Goal: Task Accomplishment & Management: Use online tool/utility

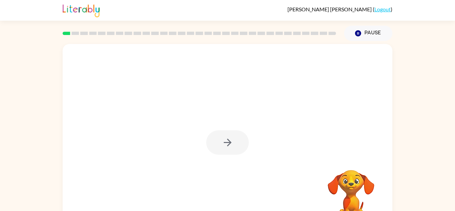
click at [234, 146] on div at bounding box center [227, 142] width 43 height 24
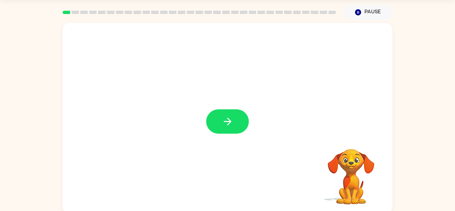
scroll to position [18, 0]
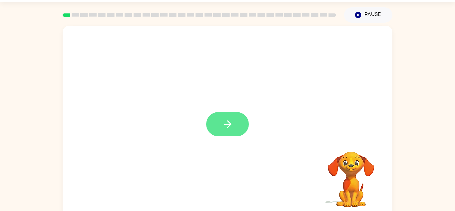
click at [235, 118] on button "button" at bounding box center [227, 124] width 43 height 24
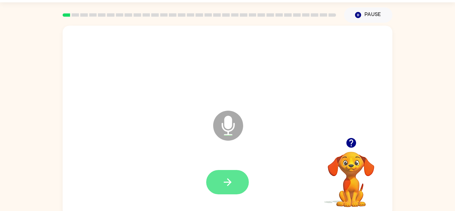
click at [224, 183] on icon "button" at bounding box center [228, 182] width 12 height 12
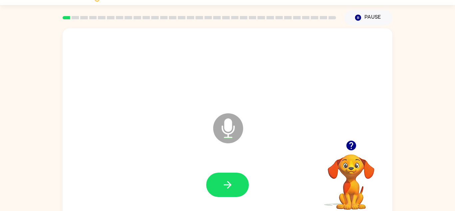
scroll to position [23, 0]
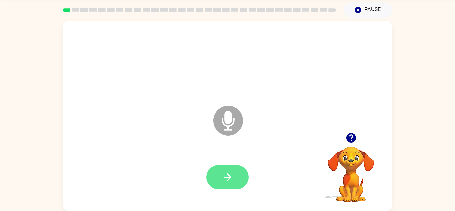
click at [216, 178] on button "button" at bounding box center [227, 177] width 43 height 24
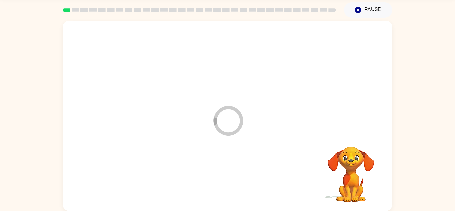
click at [234, 173] on div at bounding box center [227, 177] width 317 height 55
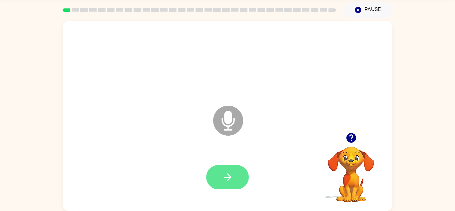
click at [247, 183] on button "button" at bounding box center [227, 177] width 43 height 24
click at [223, 174] on icon "button" at bounding box center [228, 177] width 12 height 12
click at [233, 178] on icon "button" at bounding box center [228, 177] width 12 height 12
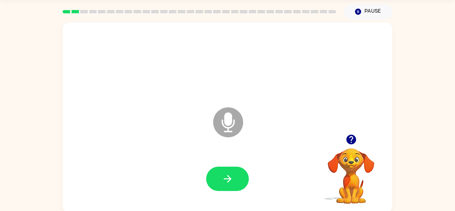
scroll to position [20, 0]
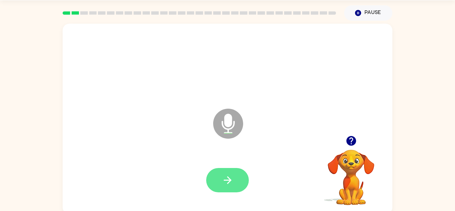
click at [235, 171] on button "button" at bounding box center [227, 180] width 43 height 24
click at [308, 169] on div at bounding box center [227, 180] width 317 height 55
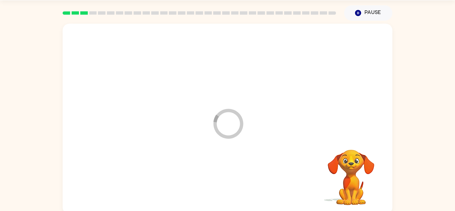
click at [235, 178] on div at bounding box center [227, 180] width 317 height 55
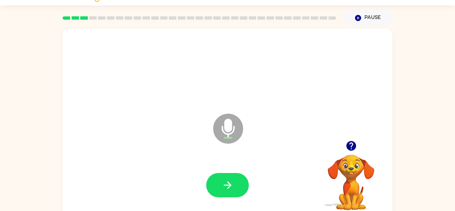
scroll to position [14, 0]
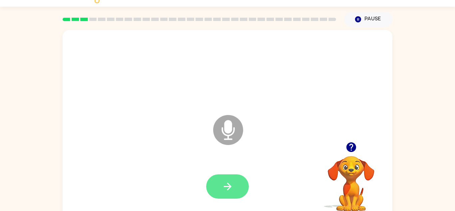
click at [232, 186] on icon "button" at bounding box center [228, 187] width 12 height 12
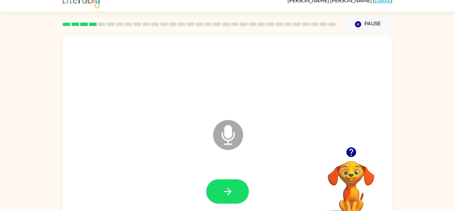
scroll to position [9, 0]
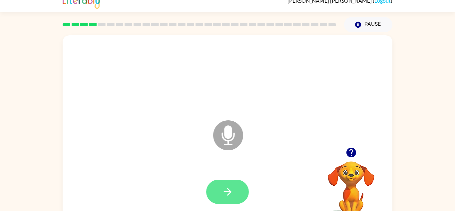
click at [244, 185] on button "button" at bounding box center [227, 192] width 43 height 24
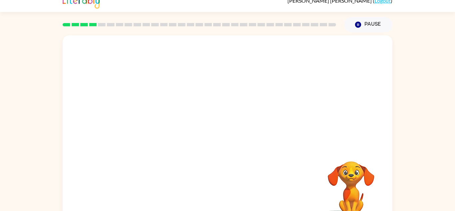
scroll to position [23, 0]
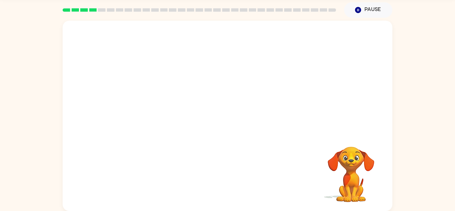
click at [344, 191] on video "Your browser must support playing .mp4 files to use Literably. Please try using…" at bounding box center [351, 169] width 67 height 67
click at [364, 176] on video "Your browser must support playing .mp4 files to use Literably. Please try using…" at bounding box center [351, 169] width 67 height 67
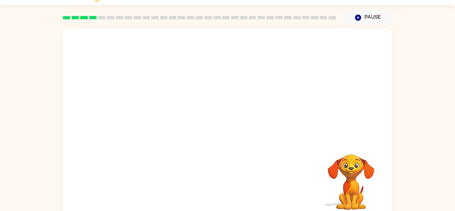
scroll to position [12, 0]
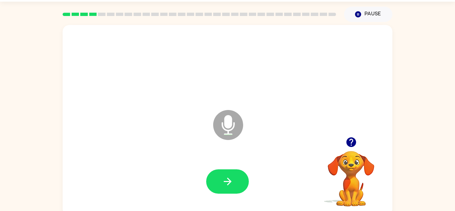
scroll to position [23, 0]
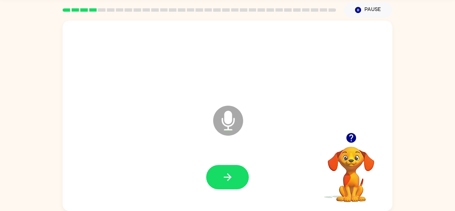
click at [360, 151] on video "Your browser must support playing .mp4 files to use Literably. Please try using…" at bounding box center [351, 169] width 67 height 67
click at [351, 136] on icon "button" at bounding box center [351, 138] width 10 height 10
click at [233, 176] on icon "button" at bounding box center [228, 177] width 12 height 12
click at [219, 175] on button "button" at bounding box center [227, 177] width 43 height 24
click at [223, 178] on icon "button" at bounding box center [228, 177] width 12 height 12
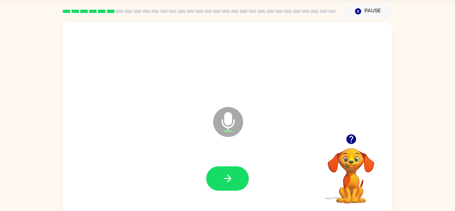
scroll to position [23, 0]
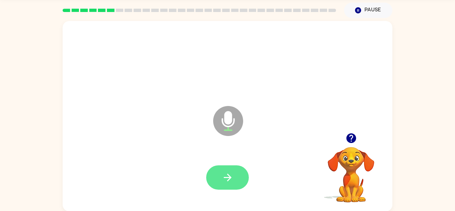
click at [235, 173] on button "button" at bounding box center [227, 177] width 43 height 24
click at [227, 180] on icon "button" at bounding box center [228, 177] width 8 height 8
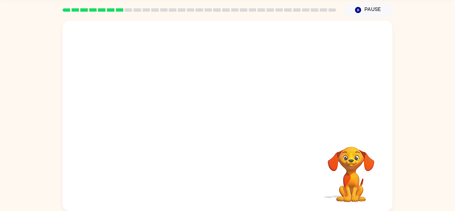
click at [61, 148] on div "Your browser must support playing .mp4 files to use Literably. Please try using…" at bounding box center [227, 114] width 455 height 193
click at [333, 159] on video "Your browser must support playing .mp4 files to use Literably. Please try using…" at bounding box center [351, 169] width 67 height 67
click at [334, 198] on video "Your browser must support playing .mp4 files to use Literably. Please try using…" at bounding box center [351, 169] width 67 height 67
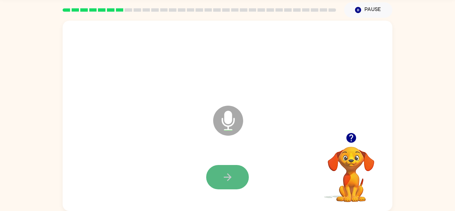
click at [221, 177] on button "button" at bounding box center [227, 177] width 43 height 24
click at [222, 180] on icon "button" at bounding box center [228, 177] width 12 height 12
click at [221, 180] on button "button" at bounding box center [227, 177] width 43 height 24
click at [226, 171] on icon "button" at bounding box center [228, 177] width 12 height 12
click at [224, 184] on button "button" at bounding box center [227, 177] width 43 height 24
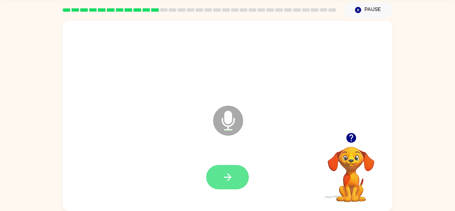
click at [225, 175] on icon "button" at bounding box center [228, 177] width 12 height 12
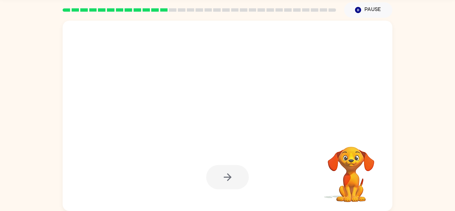
click at [218, 178] on div at bounding box center [227, 177] width 43 height 24
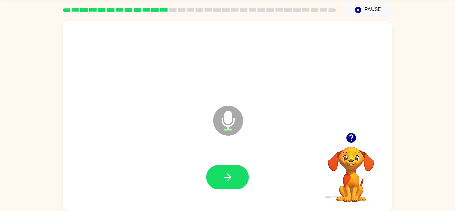
click at [213, 189] on div at bounding box center [227, 177] width 43 height 24
click at [234, 180] on button "button" at bounding box center [227, 177] width 43 height 24
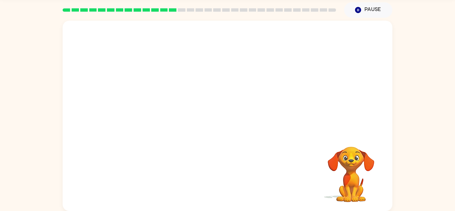
click at [239, 8] on div at bounding box center [200, 9] width 274 height 3
click at [352, 9] on button "Pause Pause" at bounding box center [368, 9] width 48 height 15
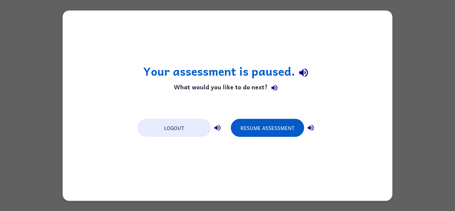
click at [283, 140] on div "Your assessment is paused. What would you like to do next? Logout Resume Assess…" at bounding box center [228, 105] width 330 height 190
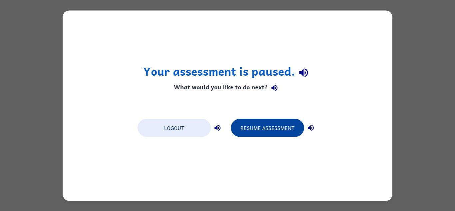
click at [276, 123] on button "Resume Assessment" at bounding box center [267, 128] width 73 height 18
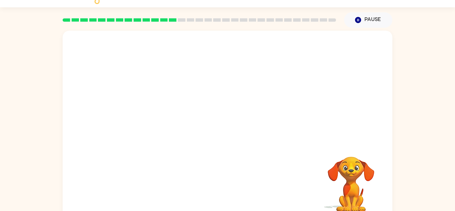
scroll to position [23, 0]
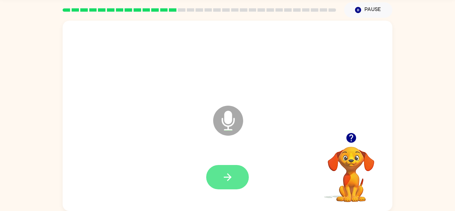
click at [217, 170] on button "button" at bounding box center [227, 177] width 43 height 24
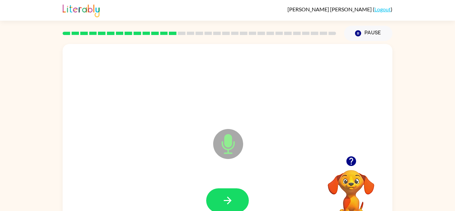
scroll to position [23, 0]
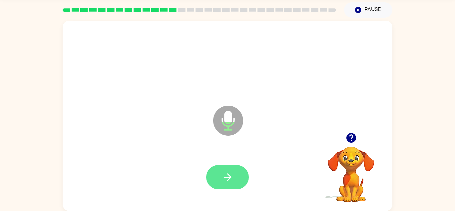
click at [221, 173] on button "button" at bounding box center [227, 177] width 43 height 24
click at [229, 170] on button "button" at bounding box center [227, 177] width 43 height 24
click at [228, 169] on button "button" at bounding box center [227, 177] width 43 height 24
click at [218, 183] on button "button" at bounding box center [227, 177] width 43 height 24
click at [229, 176] on icon "button" at bounding box center [228, 177] width 12 height 12
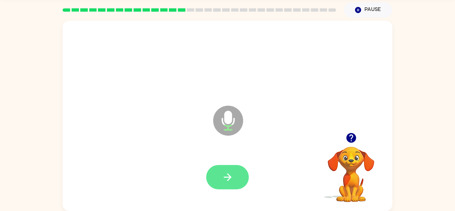
click at [241, 165] on button "button" at bounding box center [227, 177] width 43 height 24
click at [231, 180] on icon "button" at bounding box center [228, 177] width 12 height 12
click at [216, 173] on button "button" at bounding box center [227, 177] width 43 height 24
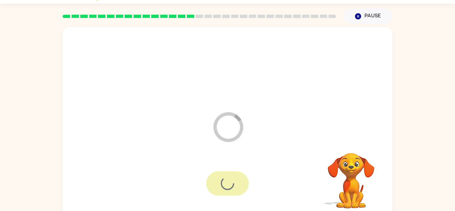
scroll to position [16, 0]
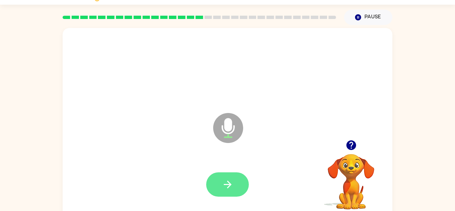
click at [246, 187] on button "button" at bounding box center [227, 184] width 43 height 24
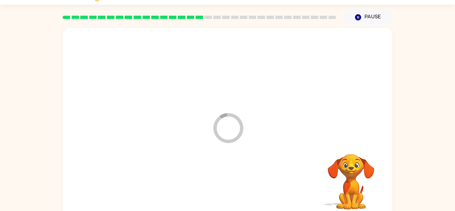
click at [232, 179] on div at bounding box center [227, 184] width 317 height 55
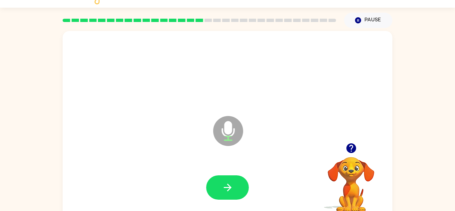
scroll to position [9, 0]
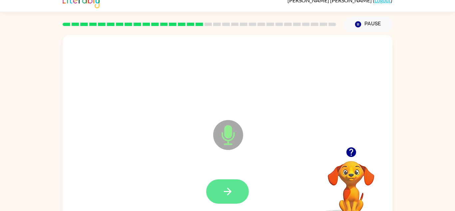
click at [225, 187] on icon "button" at bounding box center [228, 192] width 12 height 12
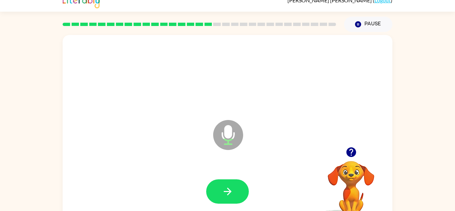
scroll to position [23, 0]
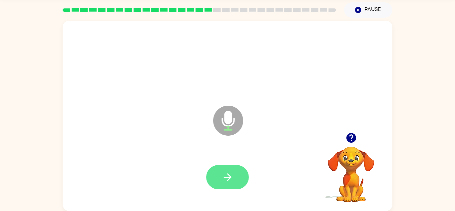
click at [223, 169] on button "button" at bounding box center [227, 177] width 43 height 24
click at [63, 119] on div "Microphone The Microphone is here when it is your turn to talk" at bounding box center [228, 116] width 330 height 190
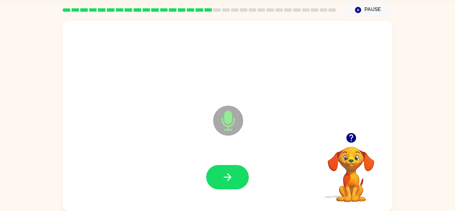
click at [93, 129] on div "Microphone The Microphone is here when it is your turn to talk" at bounding box center [228, 116] width 330 height 190
click at [228, 181] on icon "button" at bounding box center [228, 177] width 12 height 12
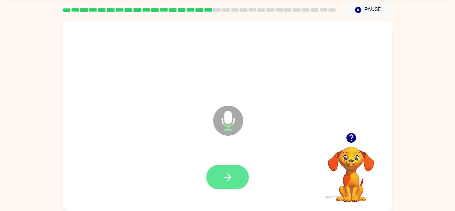
click at [234, 185] on button "button" at bounding box center [227, 177] width 43 height 24
click at [231, 166] on button "button" at bounding box center [227, 177] width 43 height 24
click at [222, 172] on icon "button" at bounding box center [228, 177] width 12 height 12
click at [232, 167] on button "button" at bounding box center [227, 177] width 43 height 24
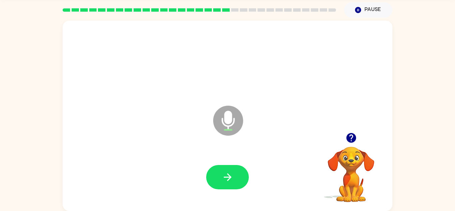
scroll to position [22, 0]
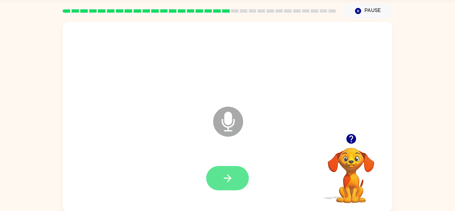
click at [224, 181] on icon "button" at bounding box center [228, 178] width 12 height 12
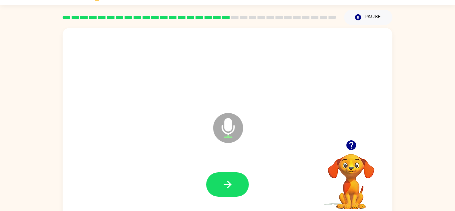
scroll to position [8, 0]
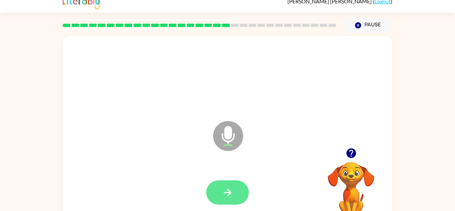
click at [240, 187] on button "button" at bounding box center [227, 192] width 43 height 24
click at [238, 199] on button "button" at bounding box center [227, 192] width 43 height 24
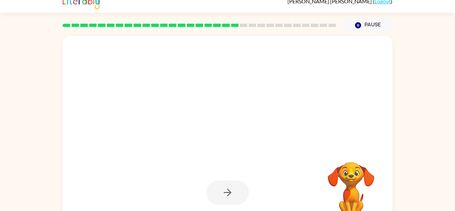
click at [231, 192] on div at bounding box center [227, 192] width 43 height 24
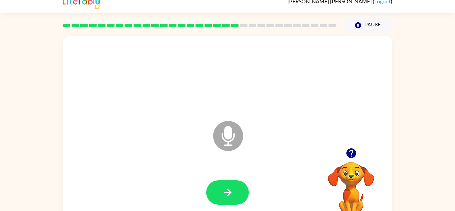
scroll to position [0, 0]
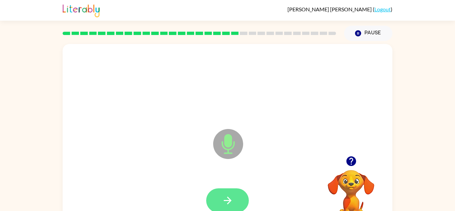
click at [240, 189] on button "button" at bounding box center [227, 200] width 43 height 24
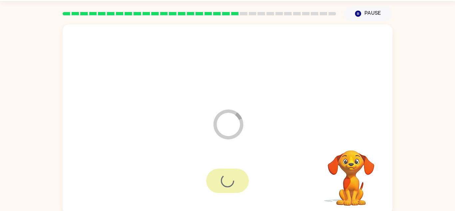
scroll to position [23, 0]
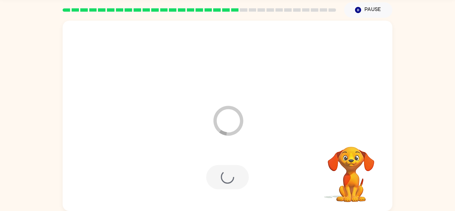
click at [278, 122] on div "Loader Your response is being sent to our graders" at bounding box center [228, 116] width 330 height 190
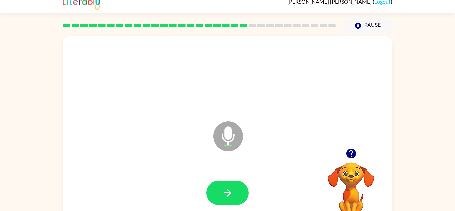
scroll to position [1, 0]
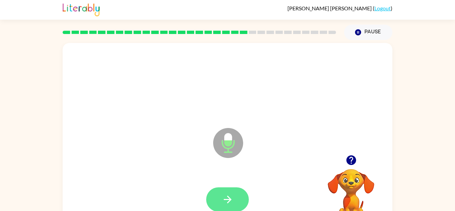
click at [220, 200] on button "button" at bounding box center [227, 199] width 43 height 24
click at [224, 192] on button "button" at bounding box center [227, 199] width 43 height 24
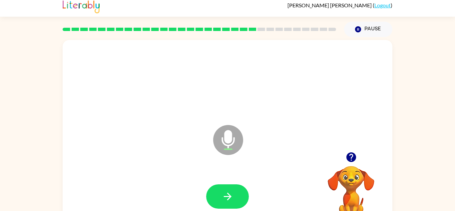
scroll to position [6, 0]
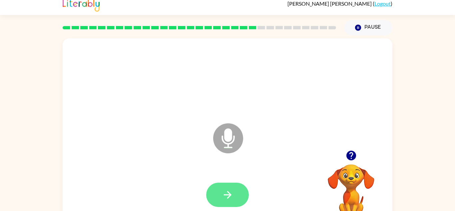
click at [245, 200] on button "button" at bounding box center [227, 195] width 43 height 24
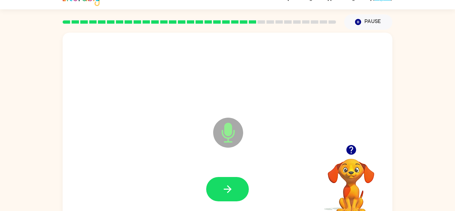
scroll to position [11, 0]
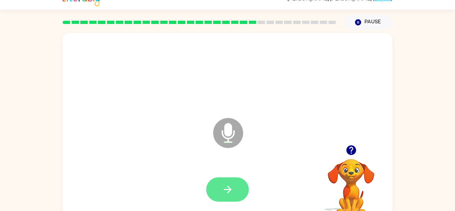
click at [226, 191] on icon "button" at bounding box center [228, 190] width 12 height 12
click at [224, 192] on icon "button" at bounding box center [228, 190] width 12 height 12
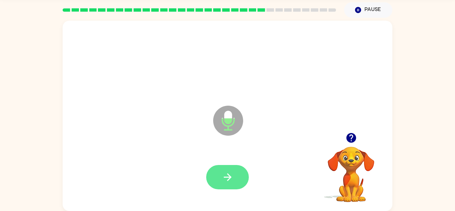
click at [222, 176] on icon "button" at bounding box center [228, 177] width 12 height 12
click at [222, 165] on button "button" at bounding box center [227, 177] width 43 height 24
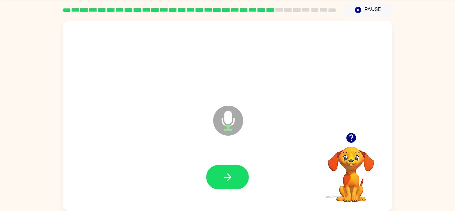
scroll to position [22, 0]
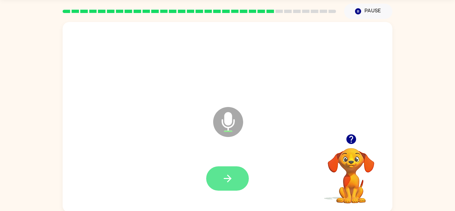
click at [220, 178] on button "button" at bounding box center [227, 178] width 43 height 24
click at [224, 178] on icon "button" at bounding box center [228, 179] width 8 height 8
click at [223, 178] on icon "button" at bounding box center [228, 179] width 12 height 12
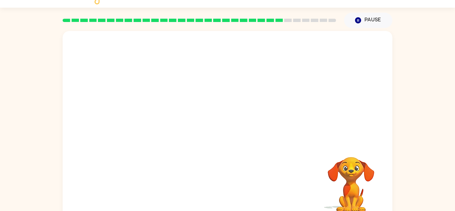
scroll to position [23, 0]
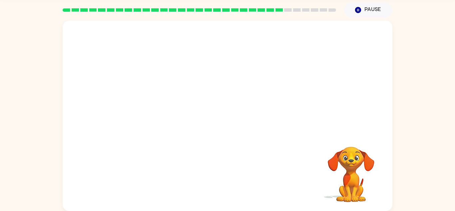
click at [381, 150] on video "Your browser must support playing .mp4 files to use Literably. Please try using…" at bounding box center [351, 169] width 67 height 67
click at [388, 147] on div at bounding box center [228, 116] width 330 height 190
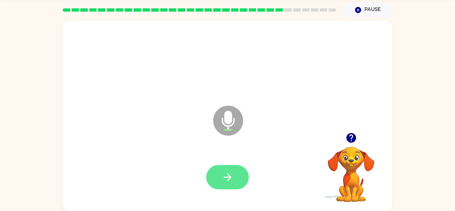
click at [220, 175] on button "button" at bounding box center [227, 177] width 43 height 24
click at [222, 166] on button "button" at bounding box center [227, 177] width 43 height 24
click at [215, 180] on button "button" at bounding box center [227, 177] width 43 height 24
click at [214, 166] on button "button" at bounding box center [227, 177] width 43 height 24
click at [226, 174] on icon "button" at bounding box center [228, 177] width 12 height 12
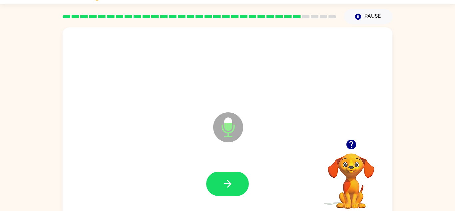
scroll to position [23, 0]
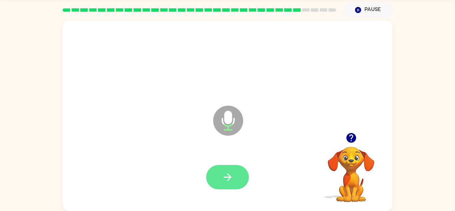
click at [221, 176] on button "button" at bounding box center [227, 177] width 43 height 24
click at [234, 172] on button "button" at bounding box center [227, 177] width 43 height 24
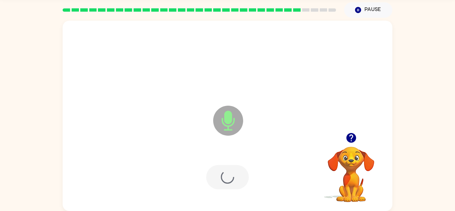
click at [234, 180] on div at bounding box center [227, 177] width 43 height 24
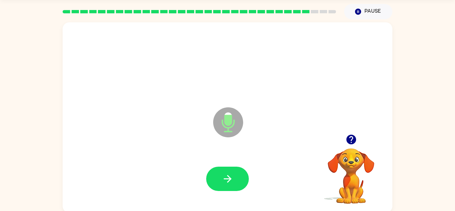
scroll to position [19, 0]
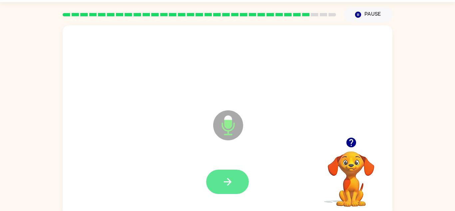
click at [226, 178] on icon "button" at bounding box center [228, 182] width 12 height 12
click at [224, 179] on icon "button" at bounding box center [228, 182] width 12 height 12
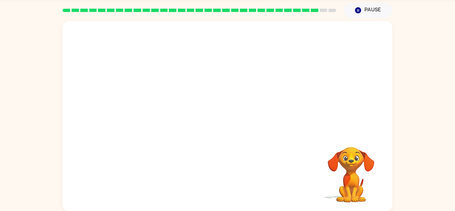
scroll to position [23, 0]
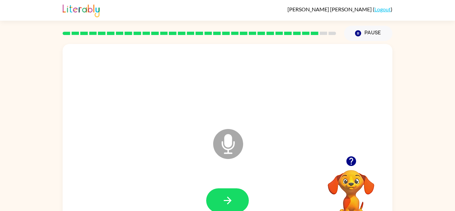
scroll to position [23, 0]
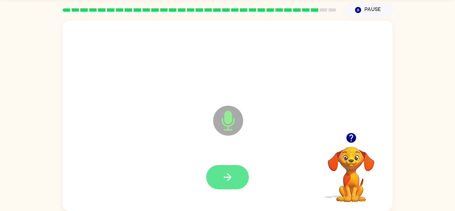
click at [224, 172] on icon "button" at bounding box center [228, 177] width 12 height 12
click at [232, 184] on button "button" at bounding box center [227, 177] width 43 height 24
click at [218, 183] on button "button" at bounding box center [227, 177] width 43 height 24
click at [227, 177] on icon "button" at bounding box center [228, 177] width 8 height 8
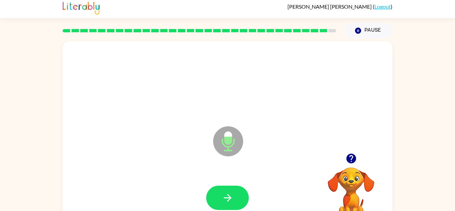
scroll to position [2, 0]
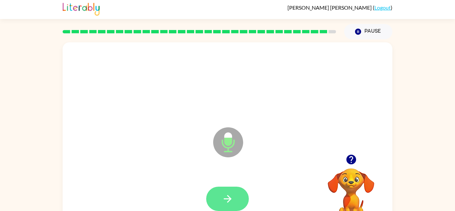
click at [224, 193] on icon "button" at bounding box center [228, 199] width 12 height 12
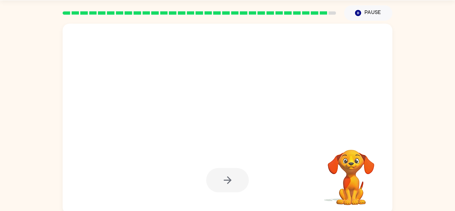
scroll to position [20, 0]
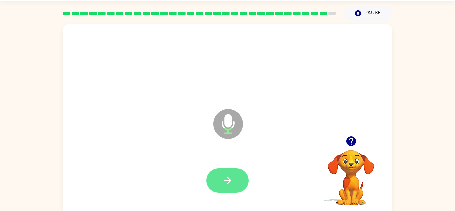
click at [222, 184] on icon "button" at bounding box center [228, 181] width 12 height 12
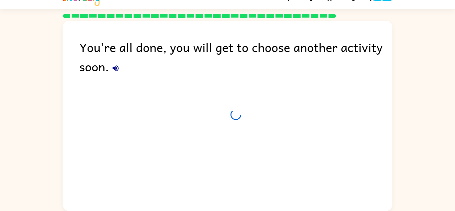
scroll to position [11, 0]
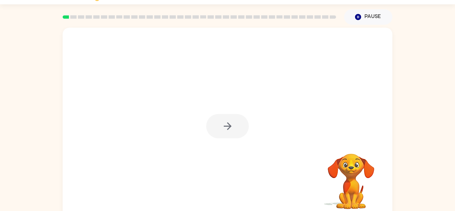
scroll to position [15, 0]
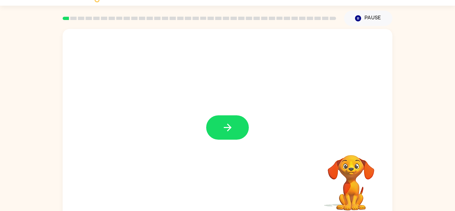
click at [246, 138] on div at bounding box center [227, 127] width 43 height 24
click at [227, 115] on button "button" at bounding box center [227, 127] width 43 height 24
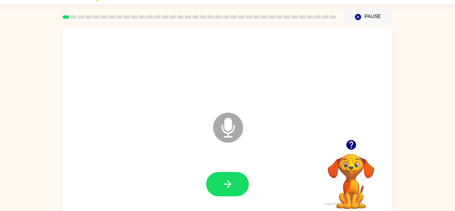
scroll to position [23, 0]
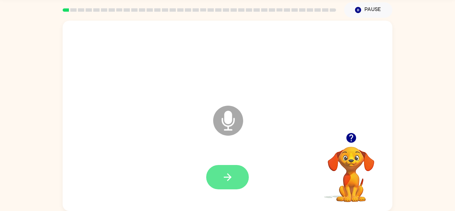
click at [226, 176] on icon "button" at bounding box center [228, 177] width 12 height 12
click at [221, 179] on button "button" at bounding box center [227, 177] width 43 height 24
click at [221, 178] on button "button" at bounding box center [227, 177] width 43 height 24
click at [219, 180] on button "button" at bounding box center [227, 177] width 43 height 24
click at [226, 182] on icon "button" at bounding box center [228, 177] width 12 height 12
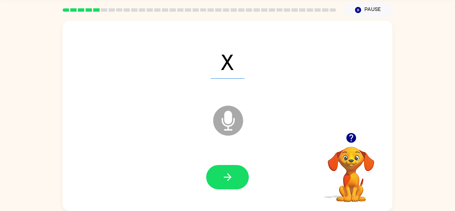
scroll to position [20, 0]
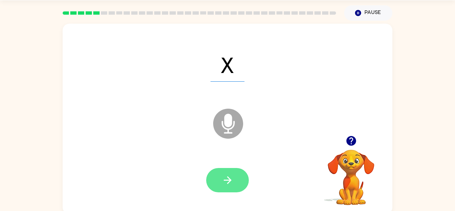
click at [231, 181] on icon "button" at bounding box center [228, 180] width 12 height 12
click at [228, 181] on icon "button" at bounding box center [228, 180] width 12 height 12
click at [225, 187] on button "button" at bounding box center [227, 180] width 43 height 24
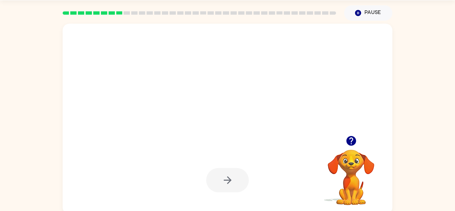
click at [102, 129] on div at bounding box center [228, 119] width 330 height 190
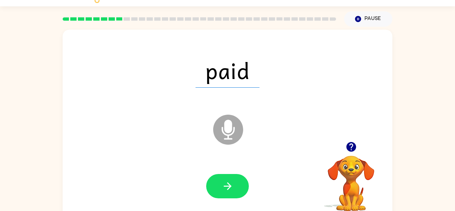
scroll to position [12, 0]
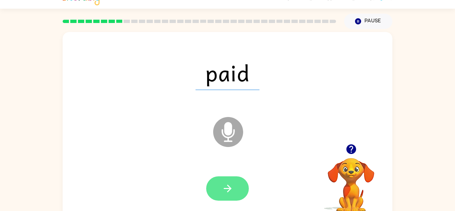
click at [222, 179] on button "button" at bounding box center [227, 188] width 43 height 24
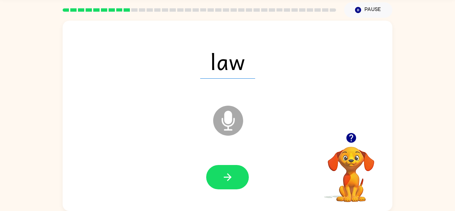
scroll to position [22, 0]
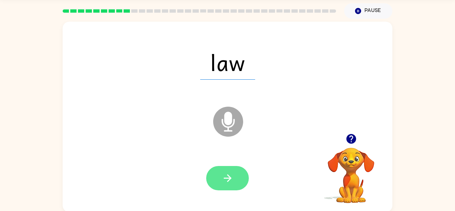
click at [219, 177] on button "button" at bounding box center [227, 178] width 43 height 24
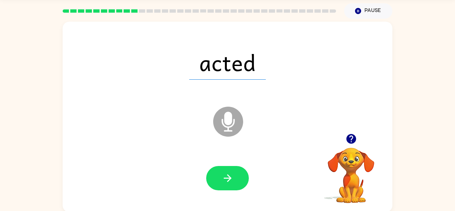
scroll to position [23, 0]
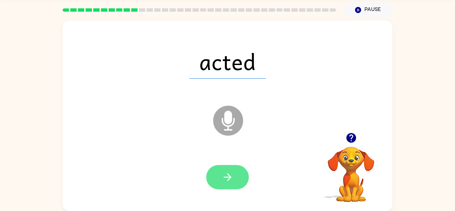
click at [216, 170] on button "button" at bounding box center [227, 177] width 43 height 24
click at [227, 180] on icon "button" at bounding box center [228, 177] width 8 height 8
click at [217, 171] on button "button" at bounding box center [227, 177] width 43 height 24
click at [214, 180] on button "button" at bounding box center [227, 177] width 43 height 24
click at [232, 169] on button "button" at bounding box center [227, 177] width 43 height 24
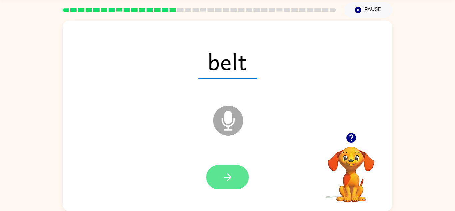
click at [222, 174] on icon "button" at bounding box center [228, 177] width 12 height 12
click at [219, 180] on button "button" at bounding box center [227, 177] width 43 height 24
click at [221, 176] on button "button" at bounding box center [227, 177] width 43 height 24
click at [229, 173] on icon "button" at bounding box center [228, 177] width 12 height 12
click at [225, 177] on icon "button" at bounding box center [228, 177] width 8 height 8
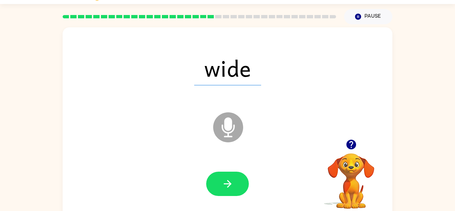
scroll to position [13, 0]
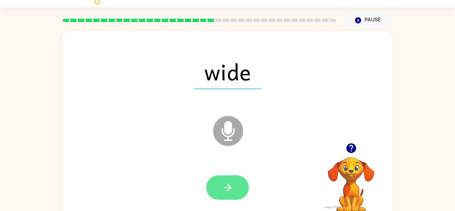
click at [221, 195] on button "button" at bounding box center [227, 187] width 43 height 24
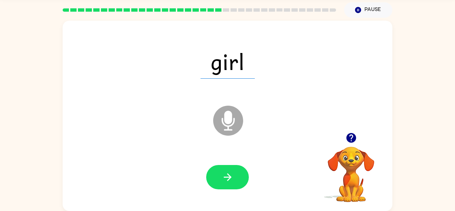
scroll to position [0, 0]
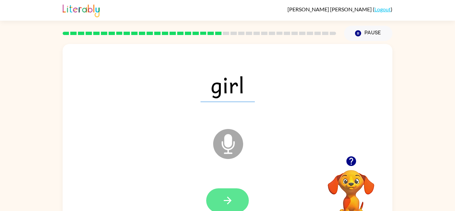
click at [218, 201] on button "button" at bounding box center [227, 200] width 43 height 24
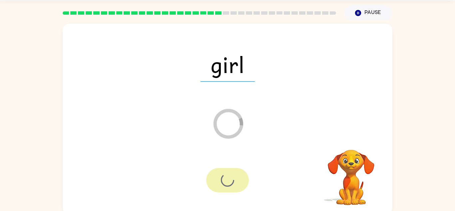
scroll to position [23, 0]
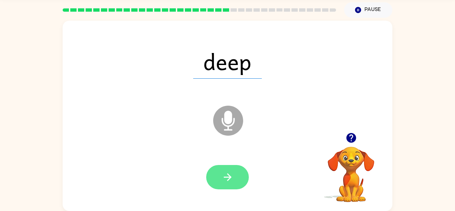
click at [216, 171] on button "button" at bounding box center [227, 177] width 43 height 24
click at [234, 171] on button "button" at bounding box center [227, 177] width 43 height 24
click at [218, 181] on button "button" at bounding box center [227, 177] width 43 height 24
click at [219, 177] on button "button" at bounding box center [227, 177] width 43 height 24
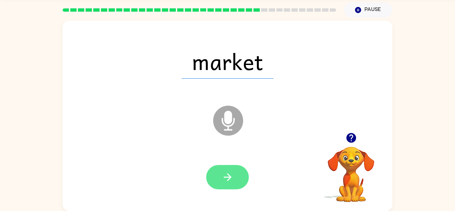
click at [223, 176] on icon "button" at bounding box center [228, 177] width 12 height 12
click at [240, 187] on button "button" at bounding box center [227, 177] width 43 height 24
click at [215, 174] on button "button" at bounding box center [227, 177] width 43 height 24
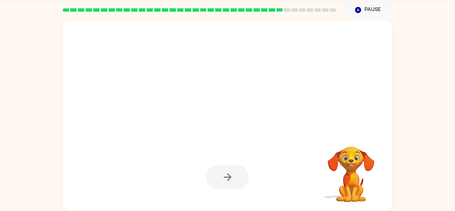
scroll to position [0, 0]
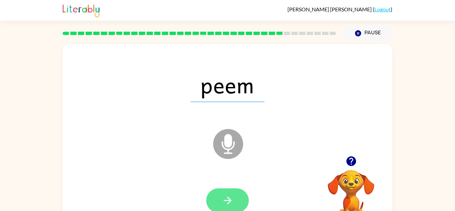
click at [213, 196] on button "button" at bounding box center [227, 200] width 43 height 24
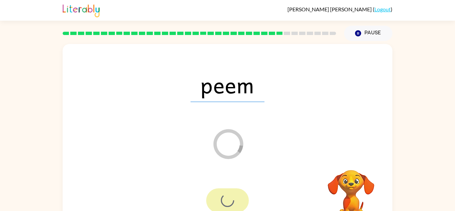
scroll to position [23, 0]
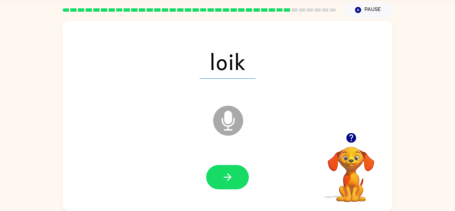
click at [209, 168] on div at bounding box center [227, 177] width 43 height 24
click at [213, 180] on button "button" at bounding box center [227, 177] width 43 height 24
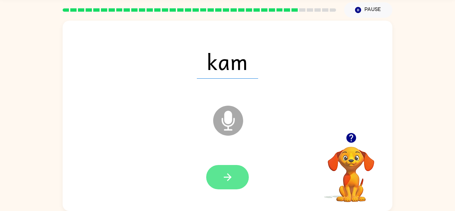
click at [218, 172] on button "button" at bounding box center [227, 177] width 43 height 24
click at [227, 171] on button "button" at bounding box center [227, 177] width 43 height 24
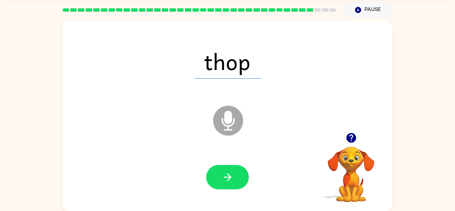
scroll to position [23, 0]
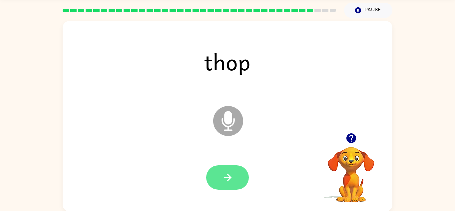
click at [218, 179] on button "button" at bounding box center [227, 177] width 43 height 24
click at [226, 182] on icon "button" at bounding box center [228, 178] width 12 height 12
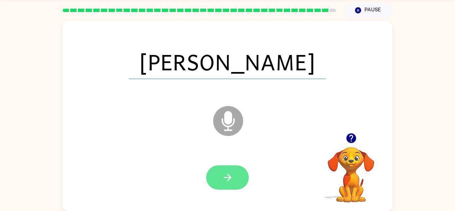
click at [218, 173] on button "button" at bounding box center [227, 177] width 43 height 24
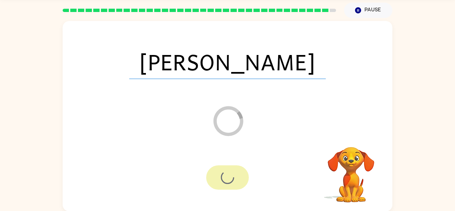
scroll to position [11, 0]
